Goal: Transaction & Acquisition: Purchase product/service

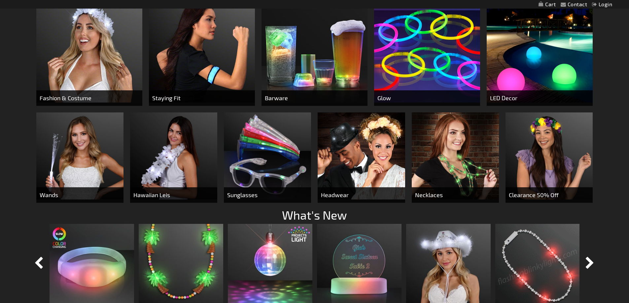
scroll to position [363, 0]
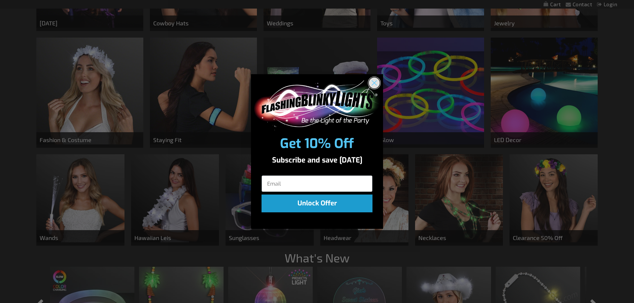
click at [378, 83] on circle "Close dialog" at bounding box center [374, 83] width 11 height 11
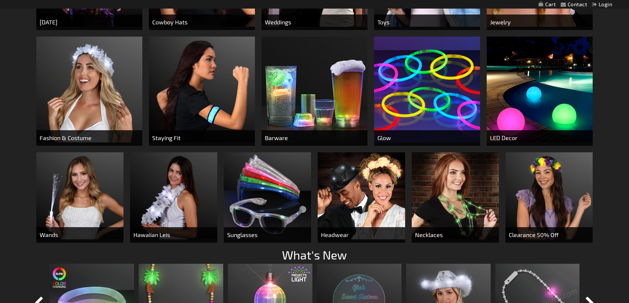
click at [343, 106] on img at bounding box center [314, 90] width 106 height 106
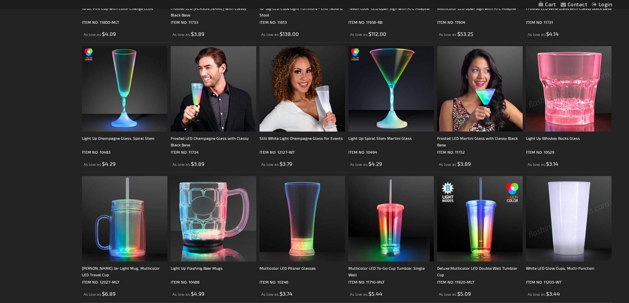
scroll to position [1188, 0]
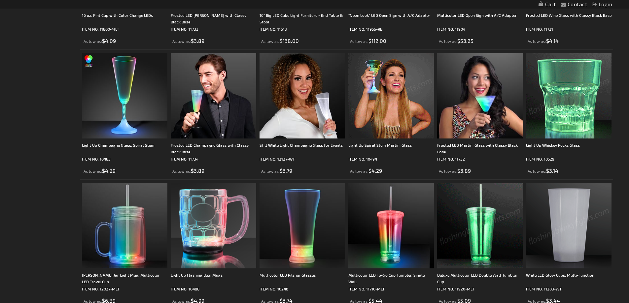
click at [393, 129] on img at bounding box center [391, 96] width 86 height 86
